Goal: Navigation & Orientation: Find specific page/section

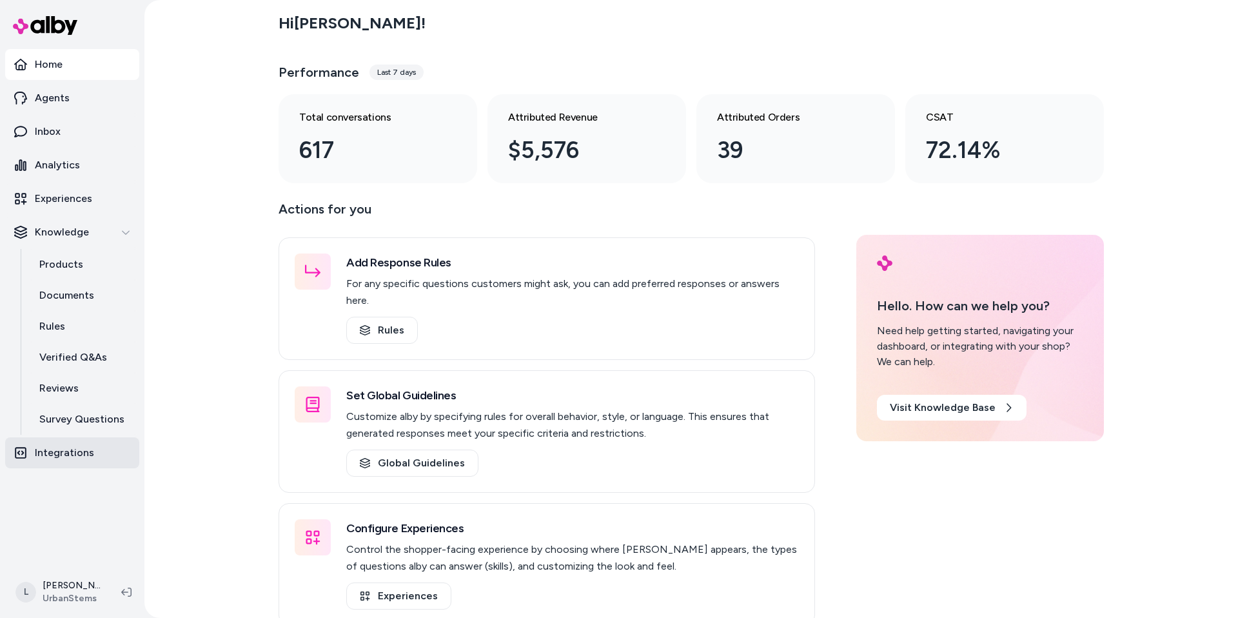
click at [57, 448] on p "Integrations" at bounding box center [64, 452] width 59 height 15
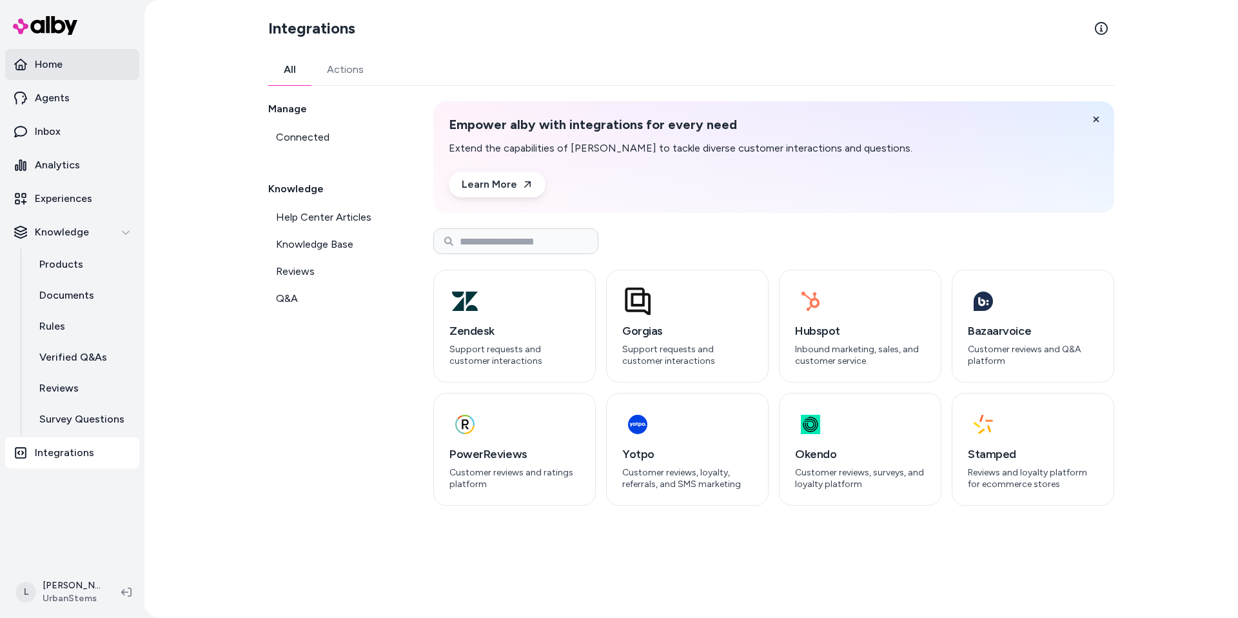
click at [63, 70] on link "Home" at bounding box center [72, 64] width 134 height 31
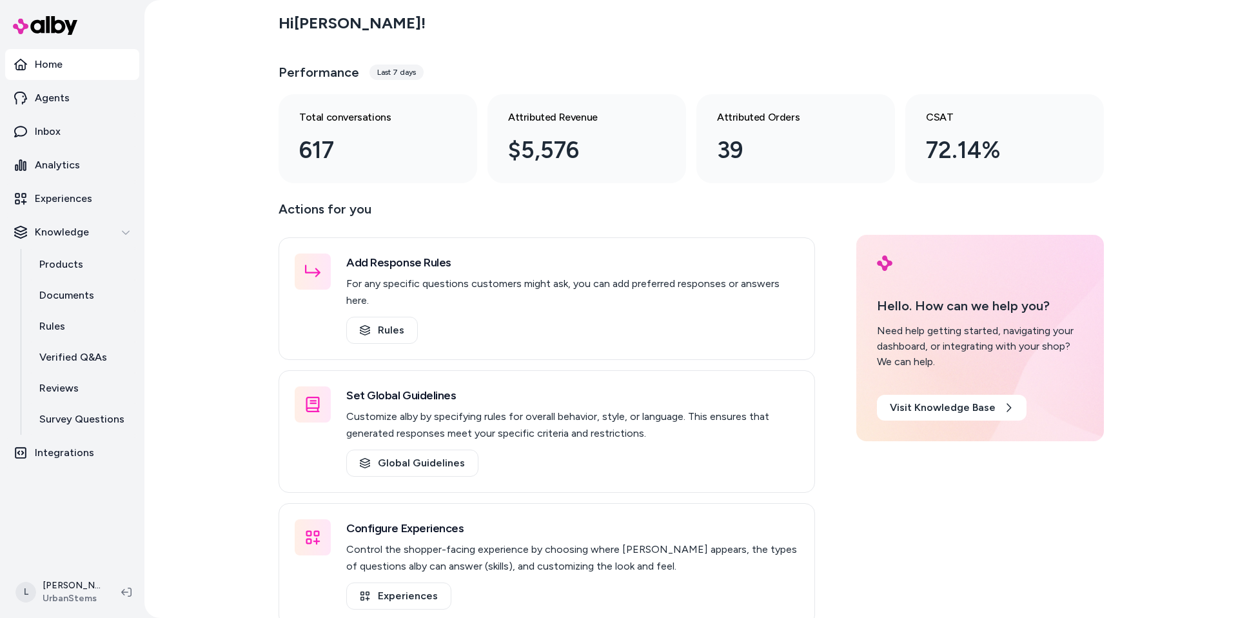
click at [199, 210] on div "Hi [PERSON_NAME] ! Performance Last 7 days Total conversations 617 Attributed R…" at bounding box center [691, 309] width 1094 height 618
click at [67, 92] on p "Agents" at bounding box center [52, 97] width 35 height 15
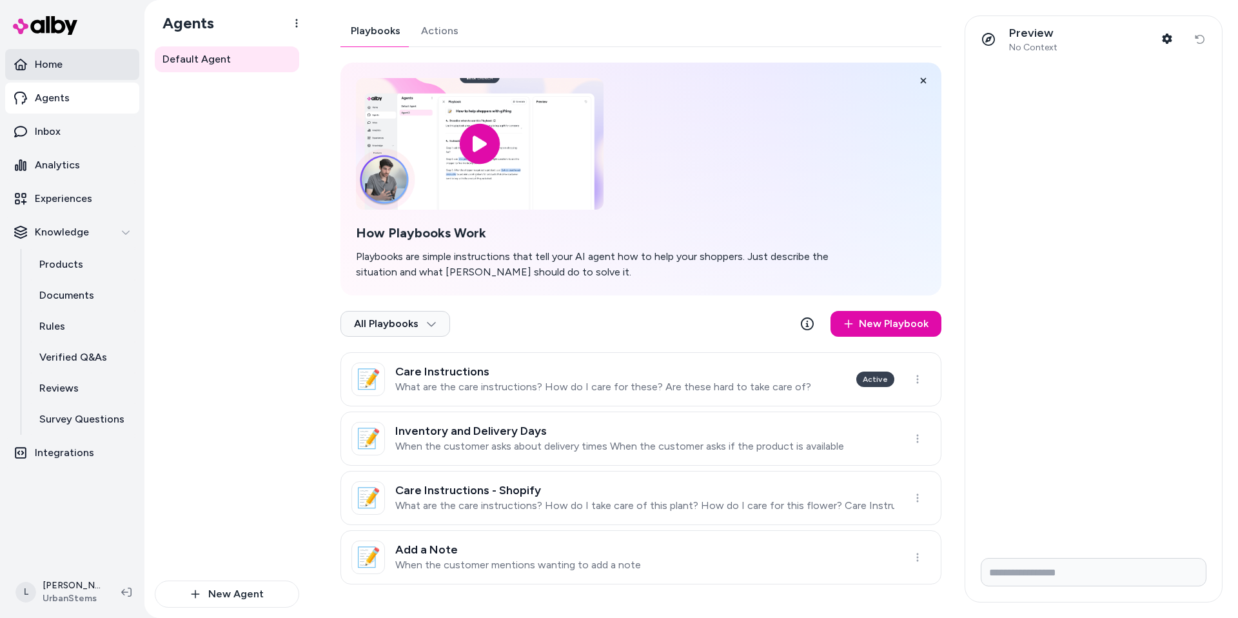
click at [31, 74] on link "Home" at bounding box center [72, 64] width 134 height 31
